Goal: Find specific page/section: Find specific page/section

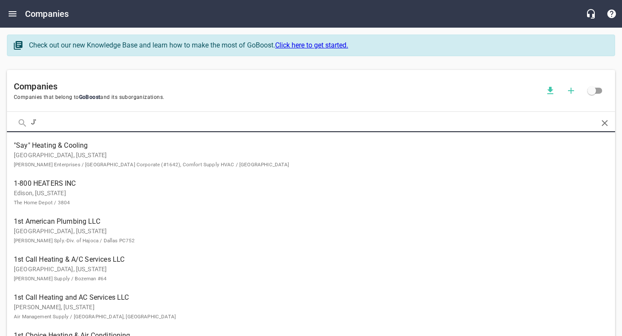
click button at bounding box center [0, 0] width 0 height 0
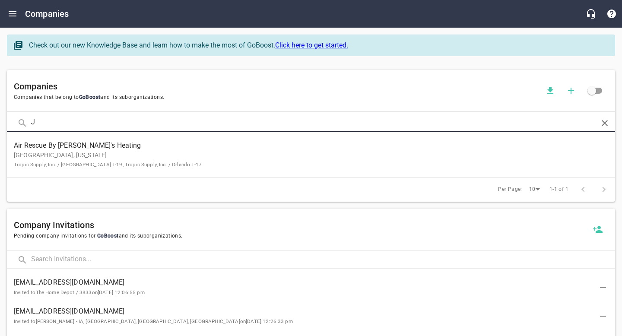
type input "J"
click button at bounding box center [0, 0] width 0 height 0
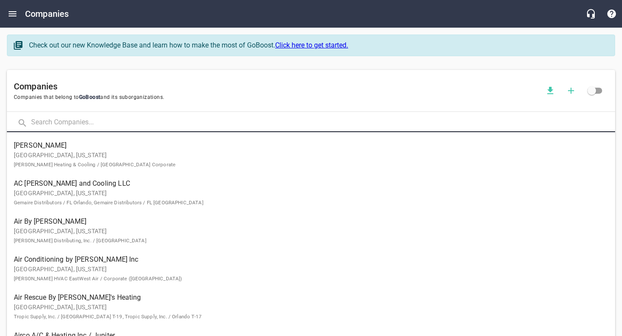
type input "o"
type input "donnel"
click button at bounding box center [0, 0] width 0 height 0
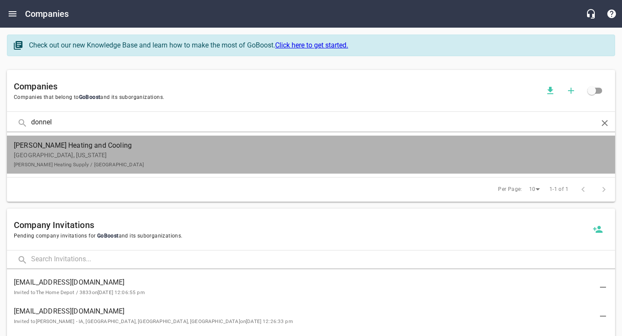
click at [101, 159] on p "[GEOGRAPHIC_DATA], [US_STATE] [PERSON_NAME] Heating Supply / [GEOGRAPHIC_DATA]" at bounding box center [304, 160] width 580 height 18
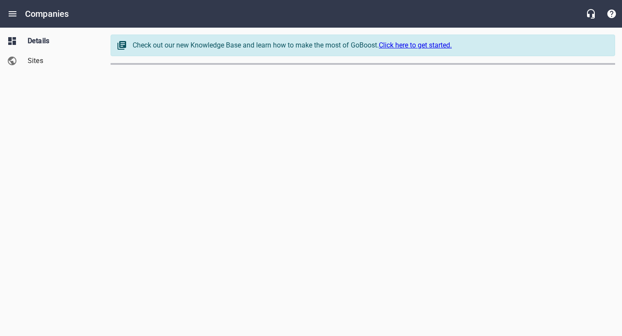
select select "[US_STATE]"
select select "48"
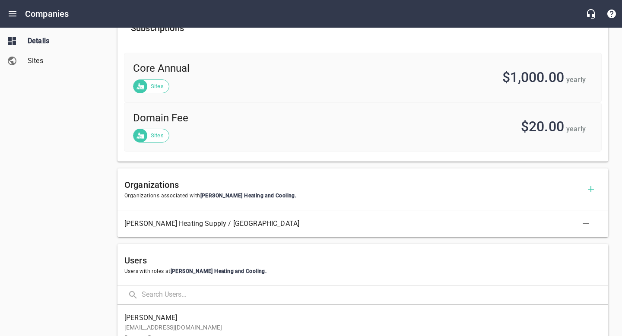
scroll to position [398, 0]
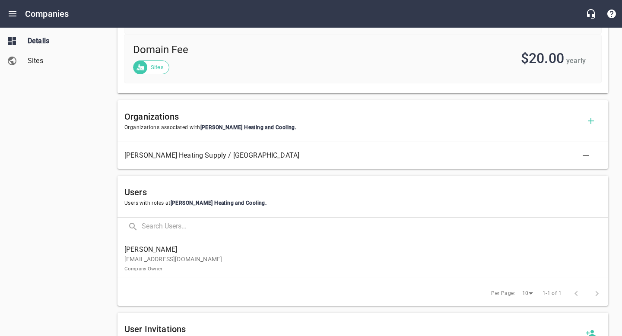
click at [197, 255] on p "[EMAIL_ADDRESS][DOMAIN_NAME] Company Owner" at bounding box center [359, 264] width 470 height 18
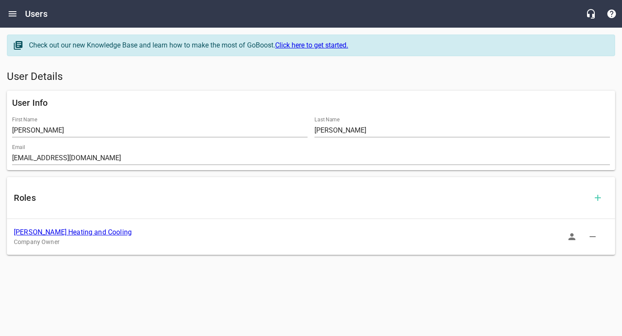
click at [569, 237] on icon "button" at bounding box center [571, 236] width 10 height 10
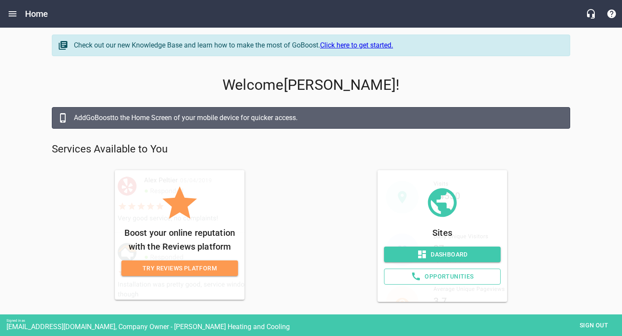
scroll to position [15, 0]
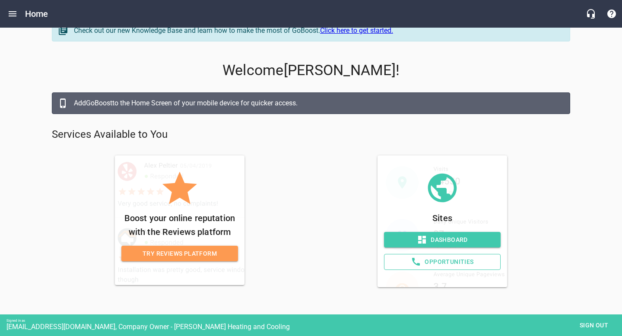
click at [429, 236] on span "Dashboard" at bounding box center [442, 239] width 103 height 11
